Goal: Transaction & Acquisition: Purchase product/service

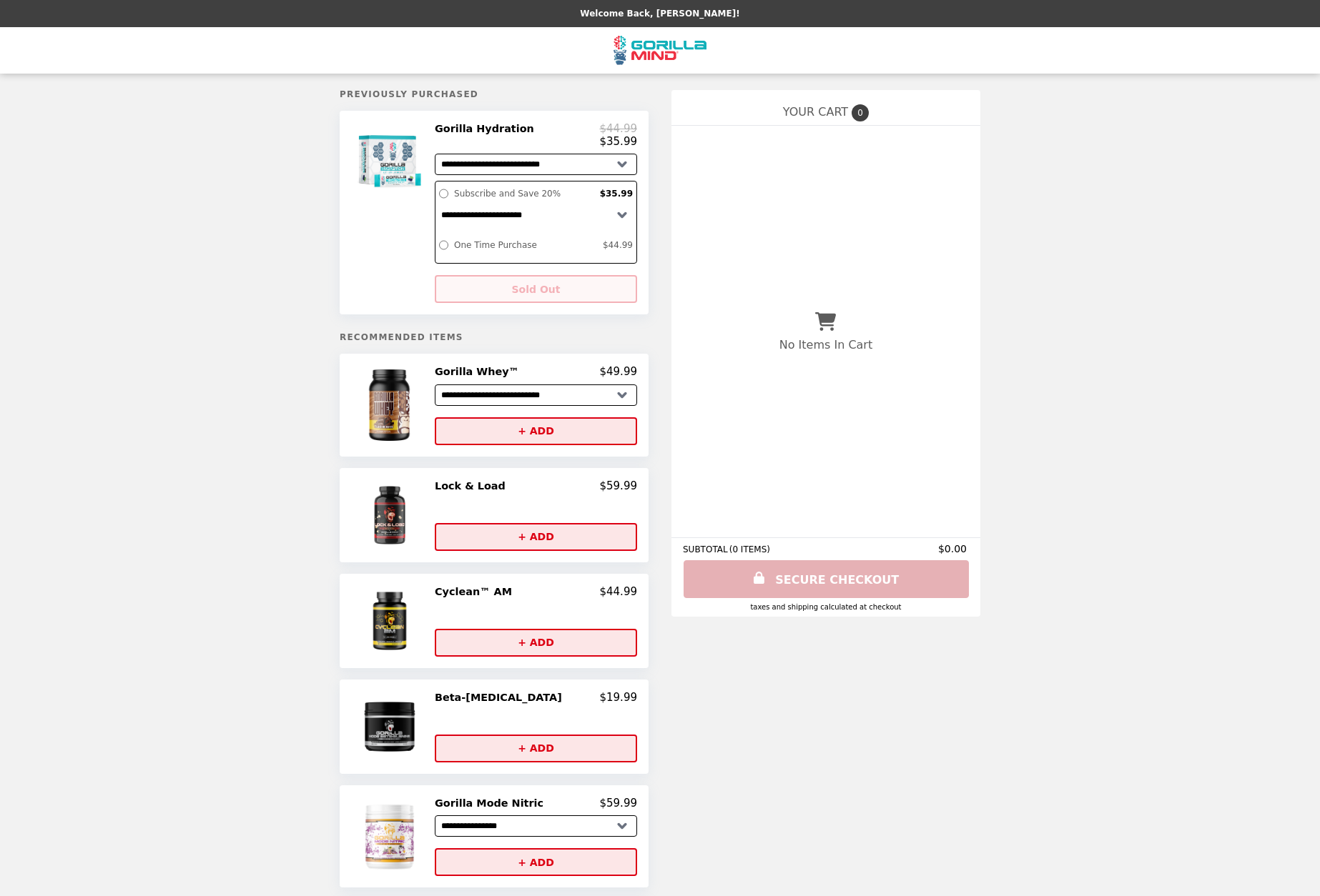
click at [603, 166] on select "**********" at bounding box center [536, 165] width 203 height 22
click at [384, 258] on div at bounding box center [391, 213] width 80 height 181
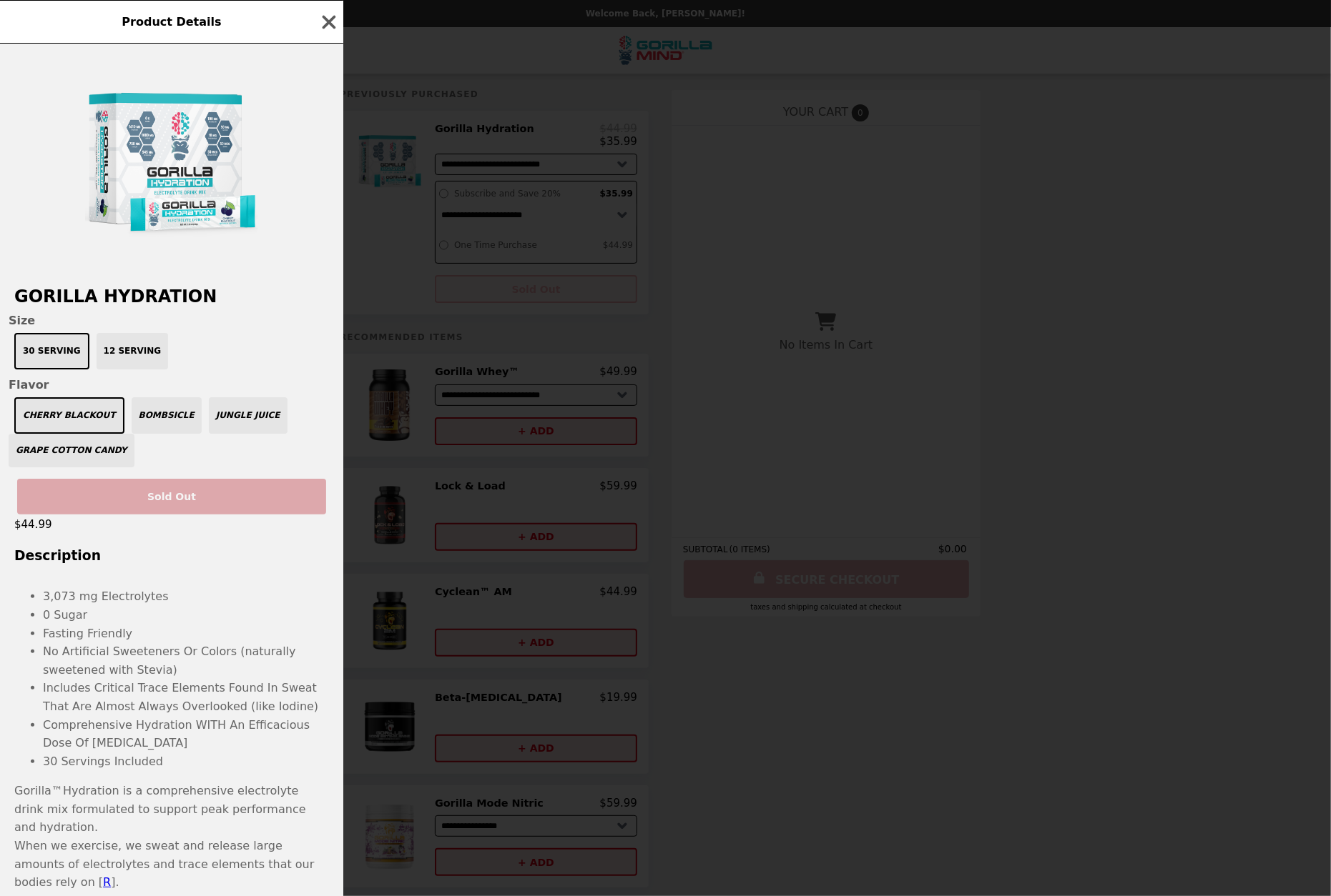
click at [199, 419] on div "Cherry Blackout Bombsicle Jungle Juice Grape Cotton Candy" at bounding box center [171, 433] width 326 height 70
click at [129, 430] on div "Cherry Blackout Bombsicle Jungle Juice Grape Cotton Candy" at bounding box center [171, 433] width 326 height 70
click at [236, 434] on div "Cherry Blackout Bombsicle Jungle Juice Grape Cotton Candy" at bounding box center [171, 433] width 326 height 70
click at [76, 459] on div "Cherry Blackout Bombsicle Jungle Juice Grape Cotton Candy" at bounding box center [171, 433] width 326 height 70
click at [127, 349] on div "30 Serving 12 Serving" at bounding box center [171, 351] width 326 height 36
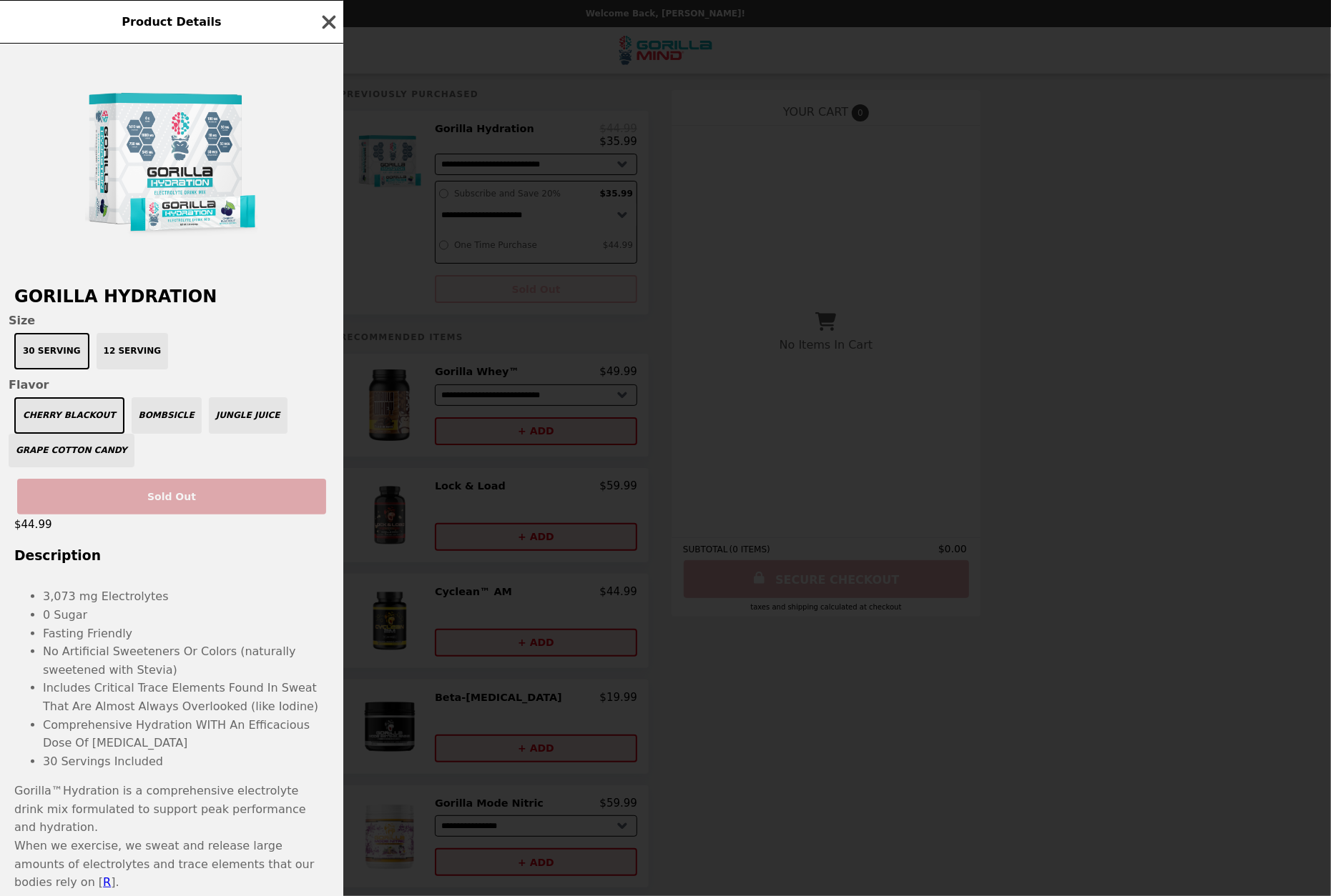
click at [332, 24] on icon "button" at bounding box center [329, 22] width 13 height 13
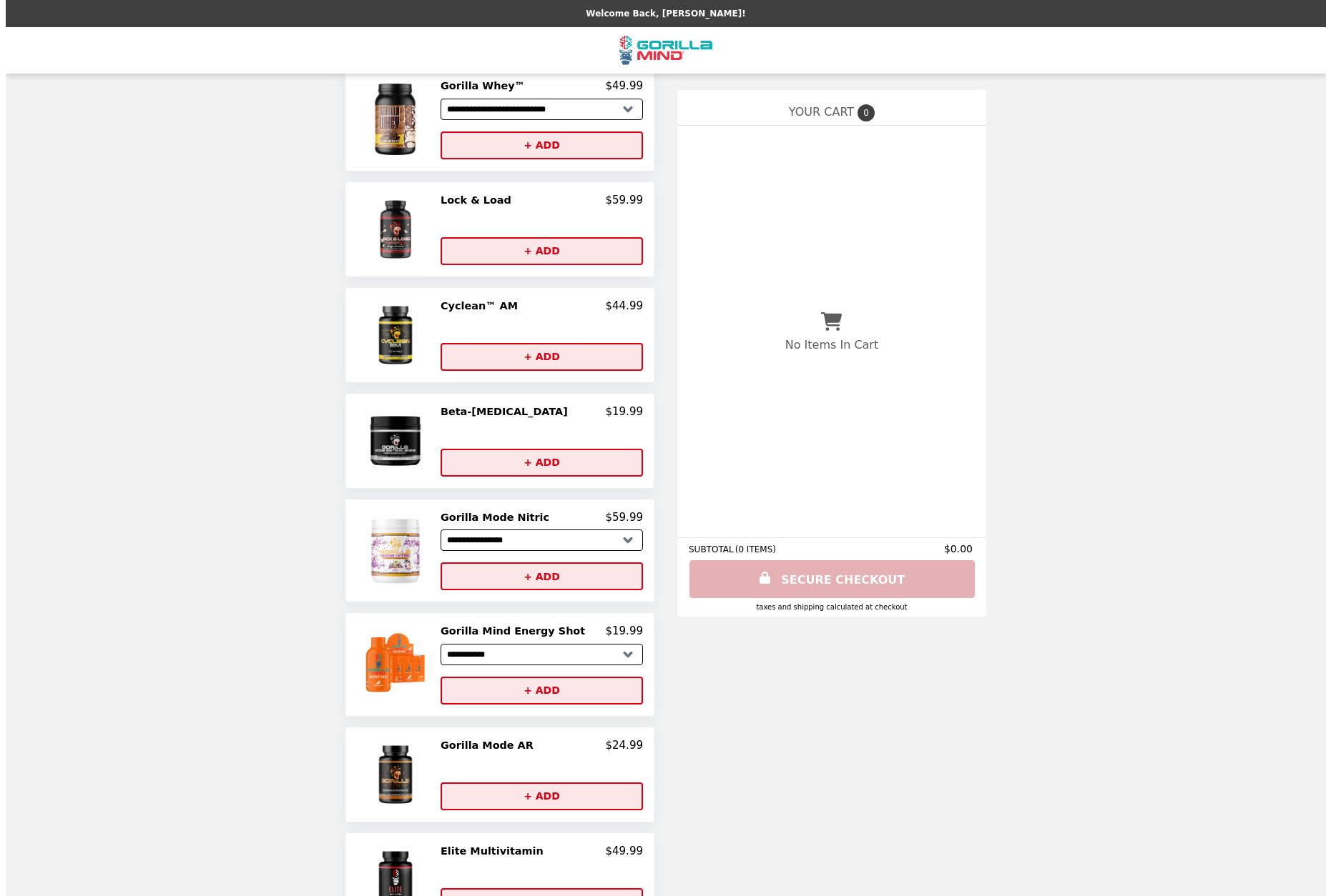
scroll to position [569, 0]
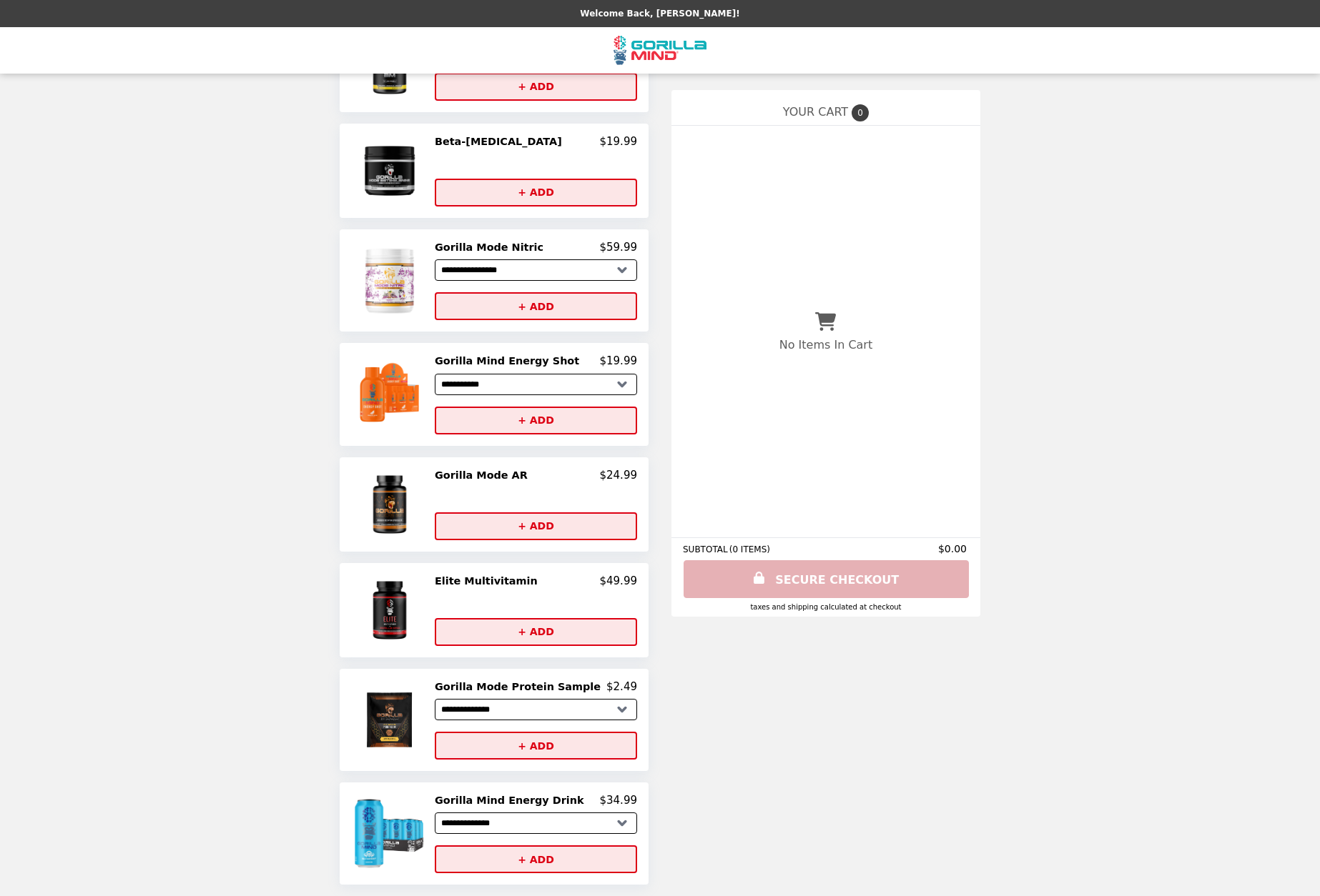
click at [410, 595] on img at bounding box center [391, 610] width 75 height 71
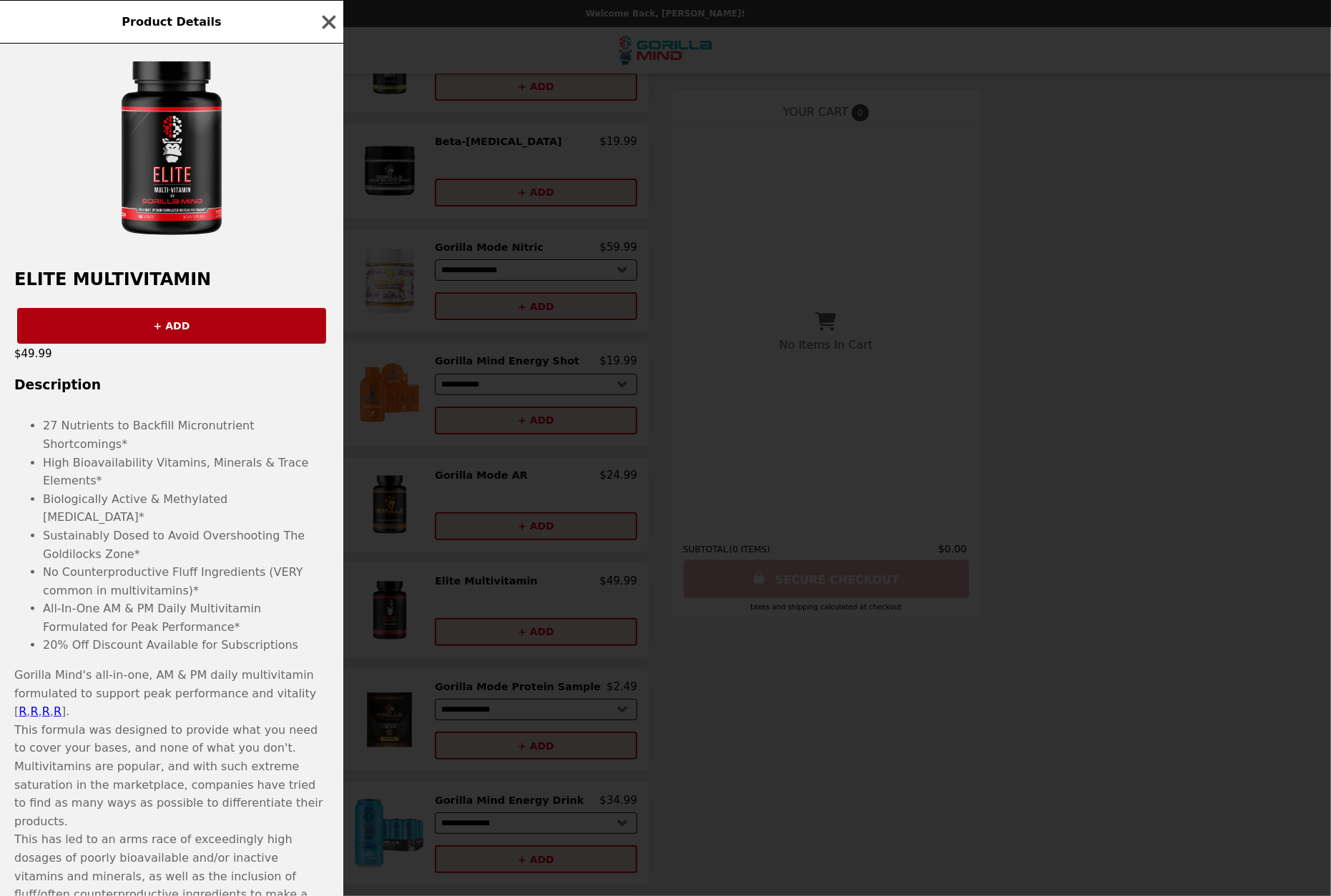
scroll to position [0, 0]
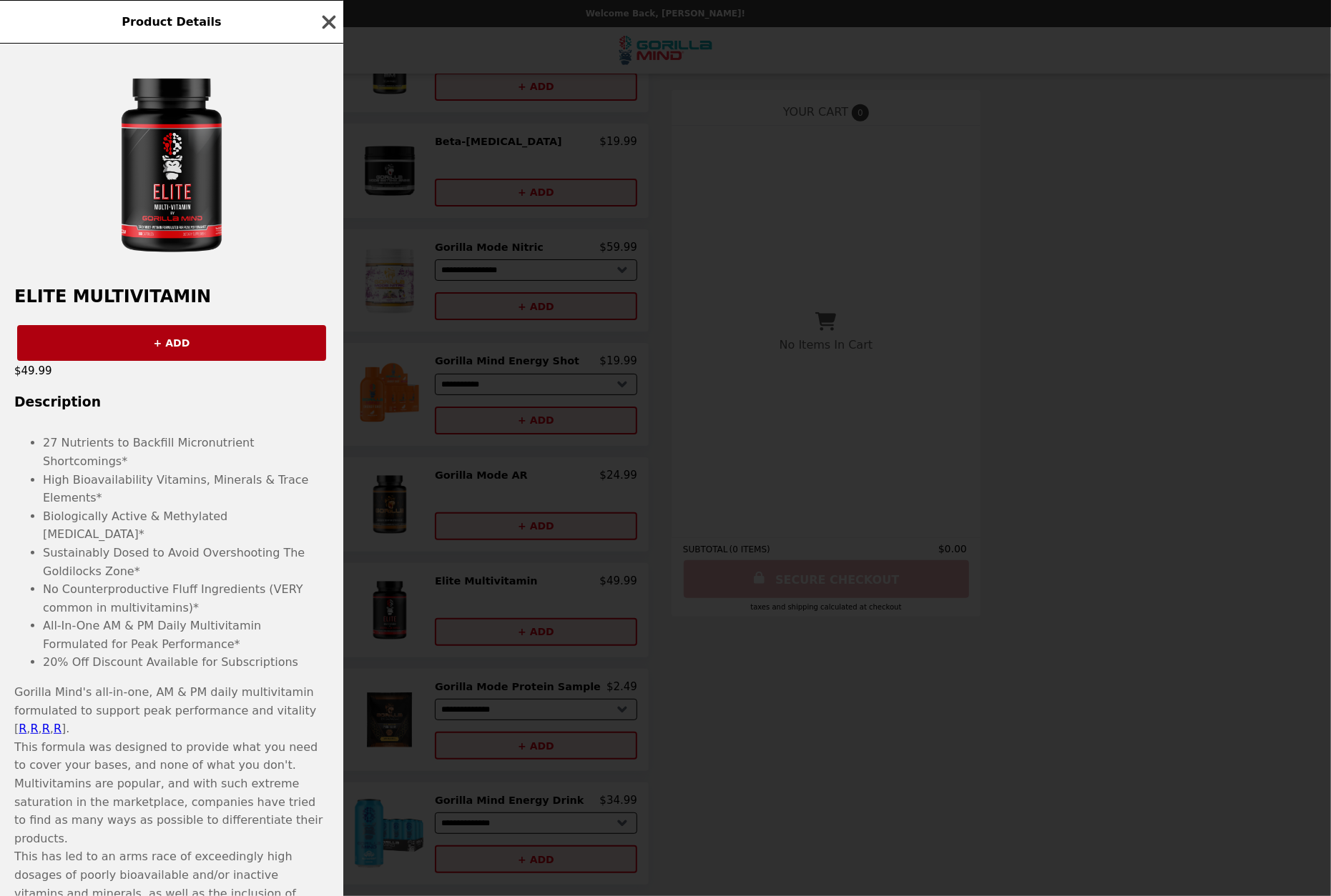
click at [327, 22] on icon "button" at bounding box center [329, 22] width 13 height 13
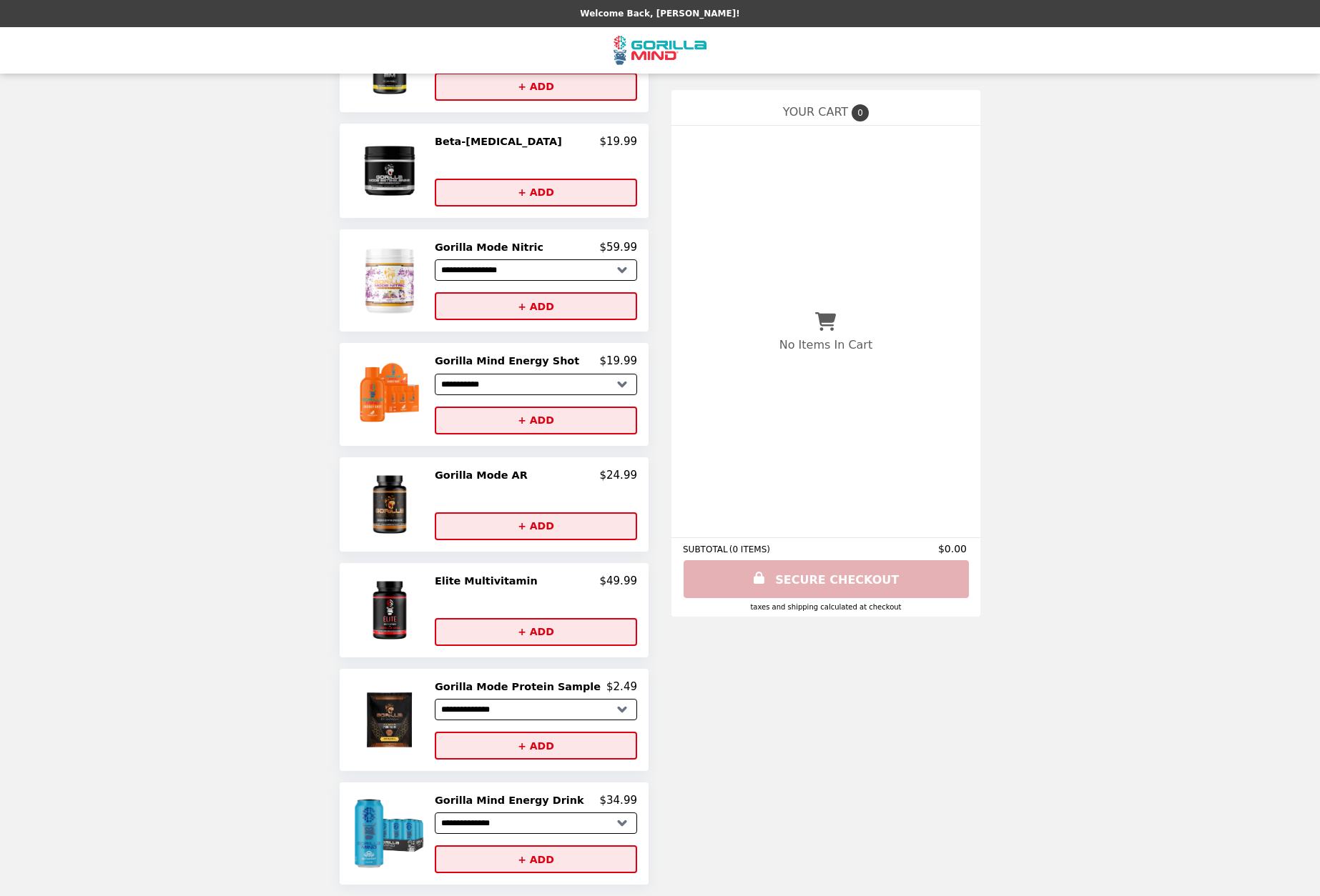
click at [419, 822] on img at bounding box center [391, 833] width 83 height 79
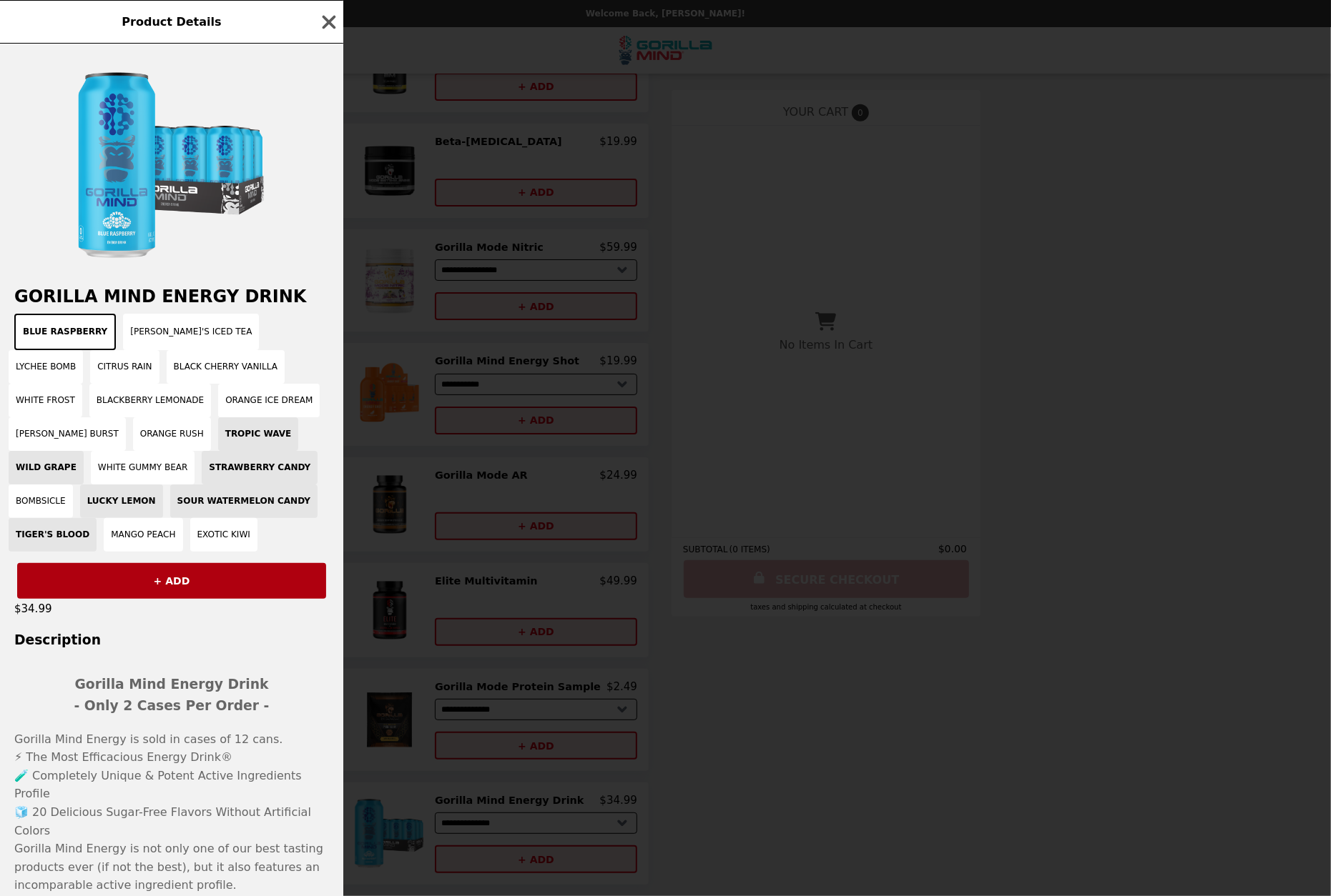
click at [1000, 777] on div "Product Details Gorilla Mind Energy Drink Blue Raspberry Patty's Iced Tea Lyche…" at bounding box center [665, 448] width 1331 height 896
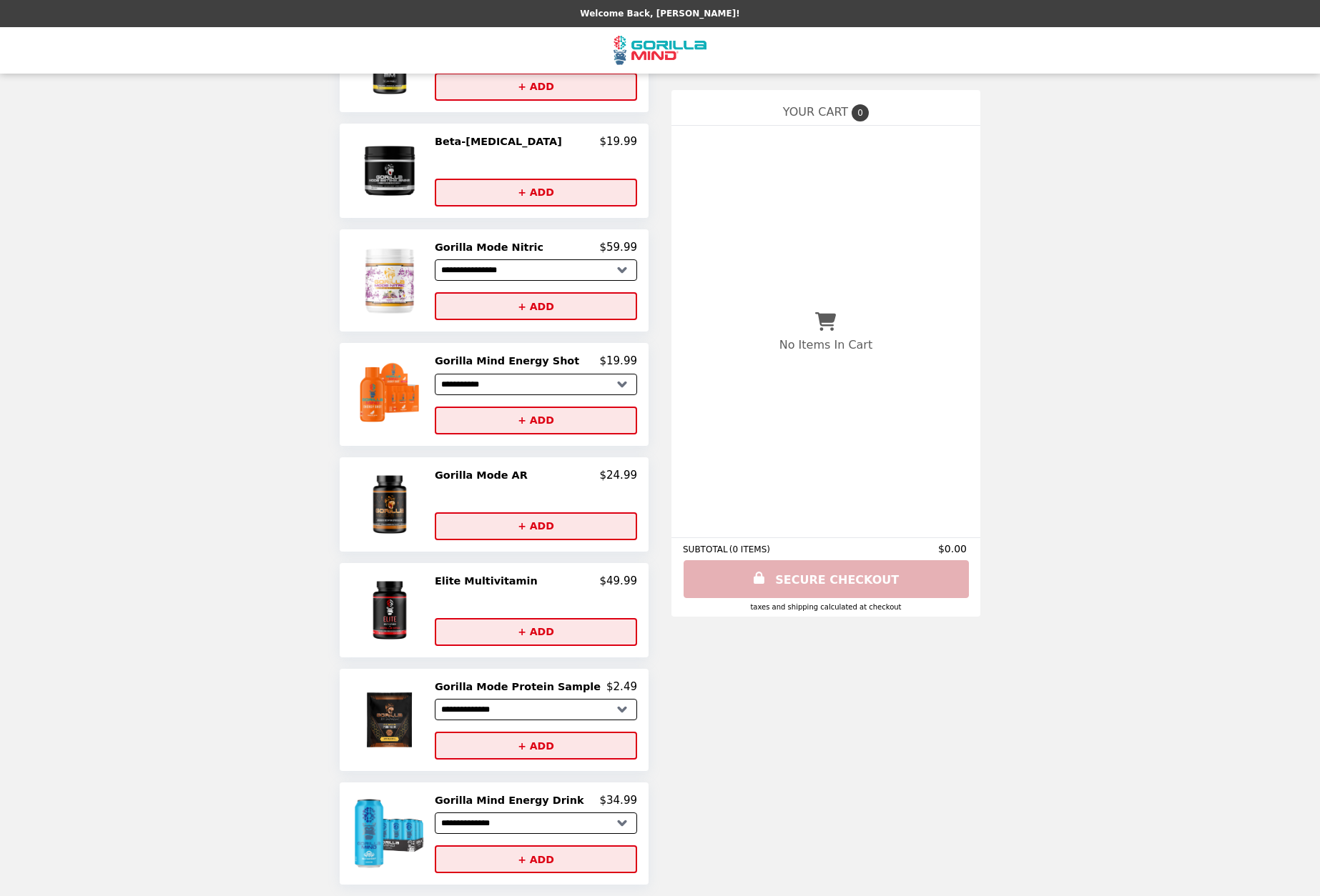
click at [485, 473] on h2 "Gorilla Mode AR" at bounding box center [484, 476] width 99 height 13
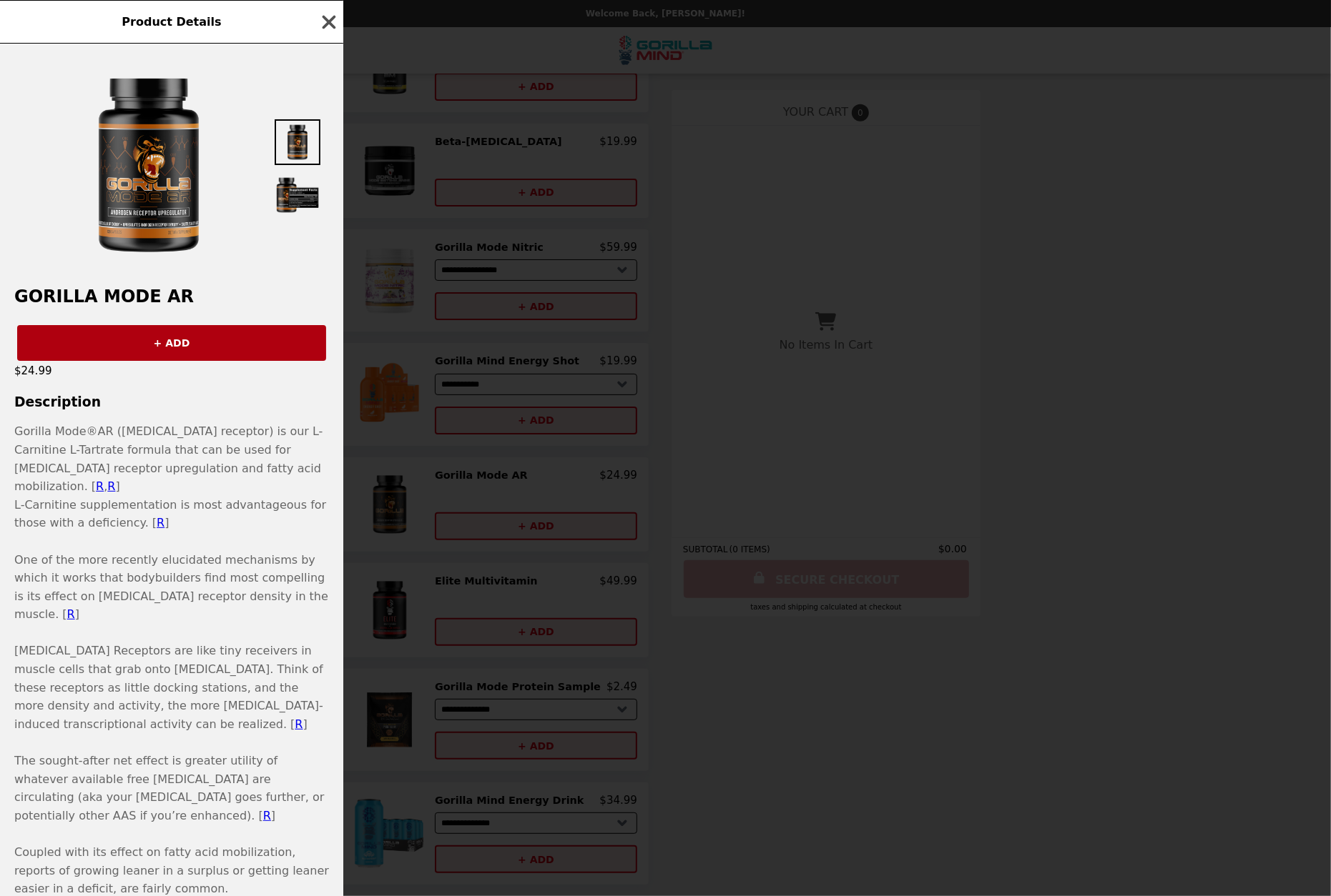
click at [322, 21] on icon "button" at bounding box center [328, 22] width 22 height 22
